Goal: Task Accomplishment & Management: Manage account settings

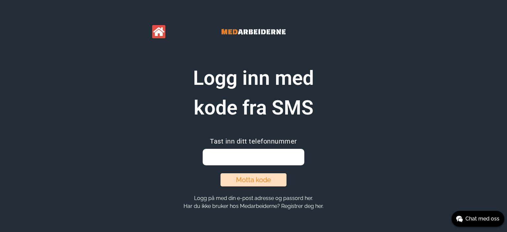
click at [263, 156] on input "email" at bounding box center [253, 157] width 101 height 16
type input "90173080"
click at [264, 180] on button "Motta kode" at bounding box center [253, 179] width 66 height 13
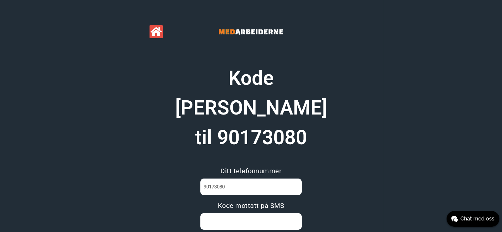
click at [264, 213] on input at bounding box center [250, 221] width 101 height 16
type input "6DC76A3R"
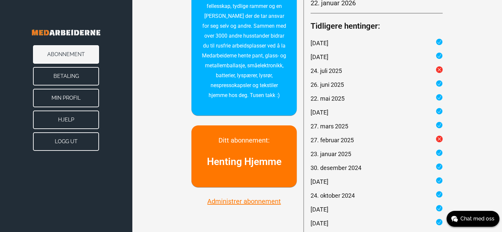
scroll to position [165, 0]
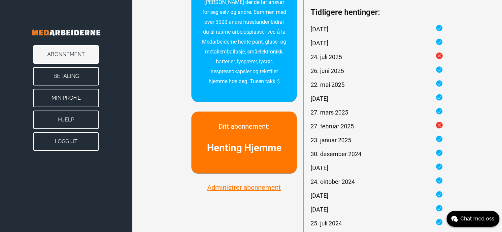
click at [68, 77] on button "Betaling" at bounding box center [66, 76] width 66 height 18
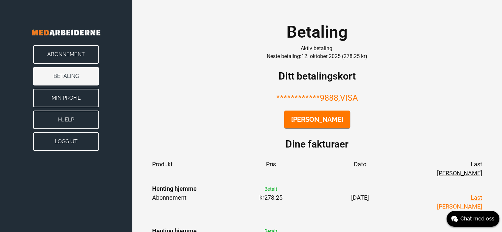
drag, startPoint x: 54, startPoint y: 140, endPoint x: 65, endPoint y: 128, distance: 15.9
click at [55, 140] on button "Logg ut" at bounding box center [66, 141] width 66 height 18
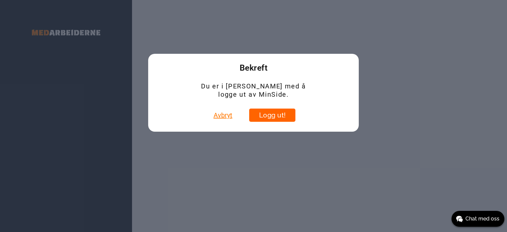
click at [271, 117] on button "Logg ut!" at bounding box center [272, 115] width 46 height 13
